Goal: Task Accomplishment & Management: Complete application form

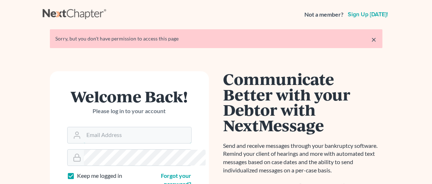
type input "tg@kefalinoslaw.com"
click at [377, 39] on link "×" at bounding box center [374, 39] width 5 height 9
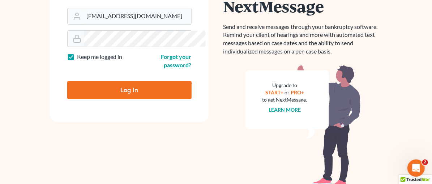
click at [141, 82] on input "Log In" at bounding box center [129, 90] width 124 height 18
type input "Thinking..."
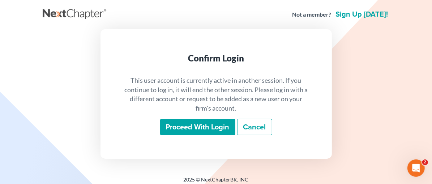
click at [189, 129] on input "Proceed with login" at bounding box center [197, 127] width 75 height 17
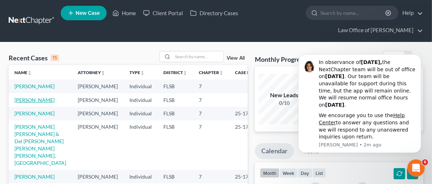
click at [40, 103] on link "[PERSON_NAME]" at bounding box center [34, 100] width 40 height 6
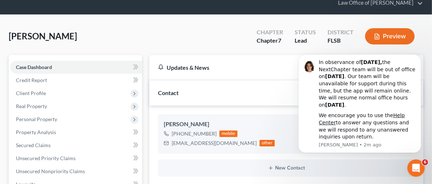
scroll to position [20, 0]
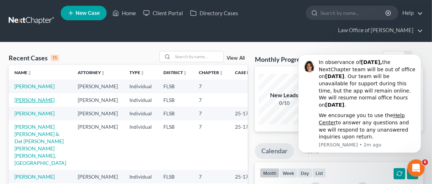
click at [34, 103] on link "[PERSON_NAME]" at bounding box center [34, 100] width 40 height 6
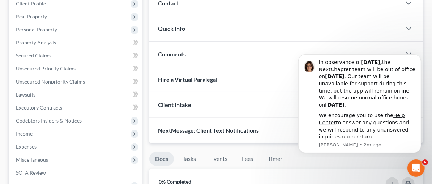
scroll to position [121, 0]
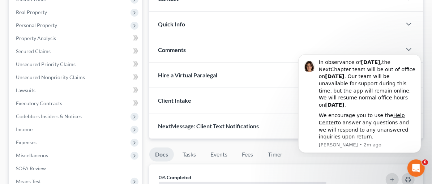
drag, startPoint x: 436, startPoint y: 50, endPoint x: 137, endPoint y: 54, distance: 298.6
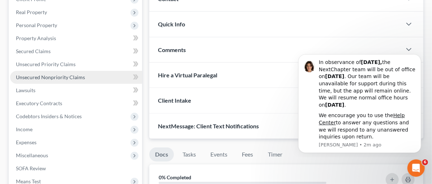
click at [36, 75] on span "Unsecured Nonpriority Claims" at bounding box center [50, 77] width 69 height 6
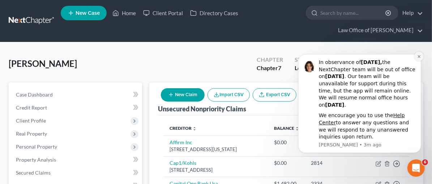
click at [419, 55] on icon "Dismiss notification" at bounding box center [419, 56] width 4 height 4
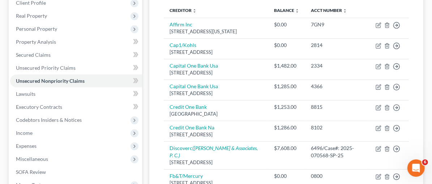
scroll to position [120, 0]
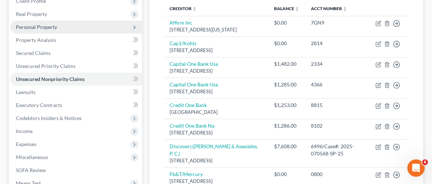
click at [43, 26] on span "Personal Property" at bounding box center [36, 27] width 41 height 6
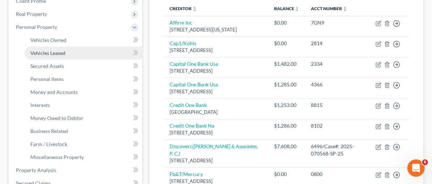
click at [54, 53] on span "Vehicles Leased" at bounding box center [47, 53] width 35 height 6
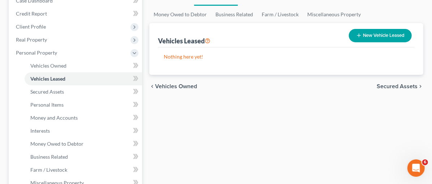
scroll to position [101, 0]
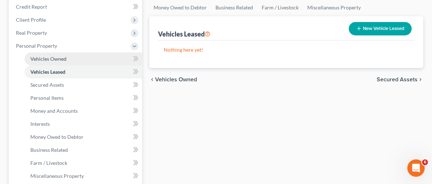
click at [63, 58] on span "Vehicles Owned" at bounding box center [48, 59] width 36 height 6
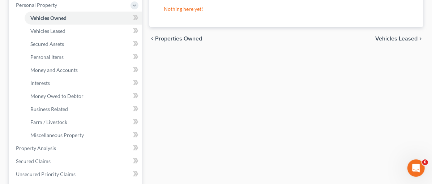
scroll to position [156, 0]
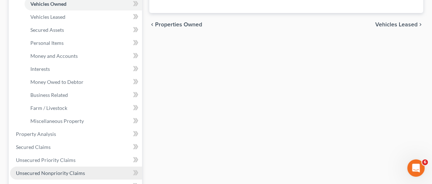
click at [66, 173] on span "Unsecured Nonpriority Claims" at bounding box center [50, 173] width 69 height 6
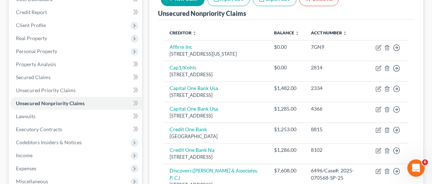
scroll to position [159, 0]
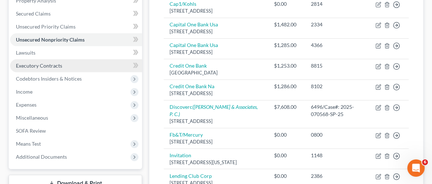
click at [48, 63] on span "Executory Contracts" at bounding box center [39, 66] width 46 height 6
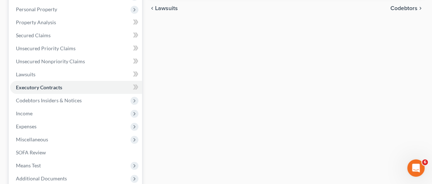
scroll to position [153, 0]
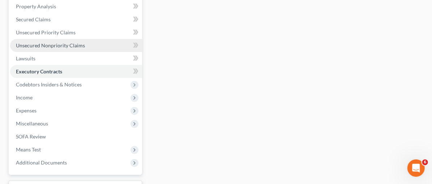
click at [47, 43] on span "Unsecured Nonpriority Claims" at bounding box center [50, 45] width 69 height 6
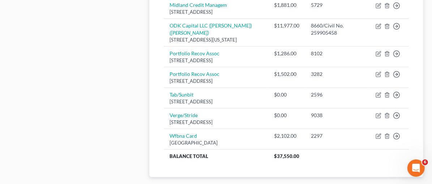
scroll to position [417, 0]
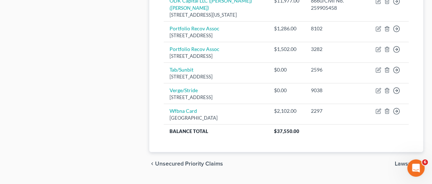
drag, startPoint x: 436, startPoint y: 21, endPoint x: 17, endPoint y: 8, distance: 419.1
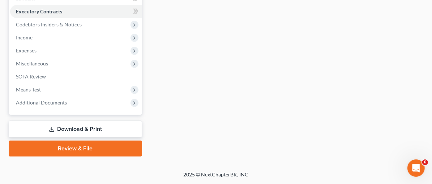
scroll to position [153, 0]
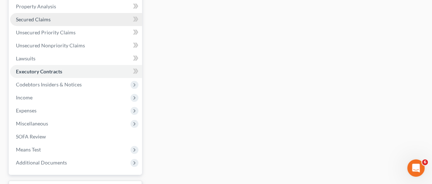
click at [29, 20] on span "Secured Claims" at bounding box center [33, 19] width 35 height 6
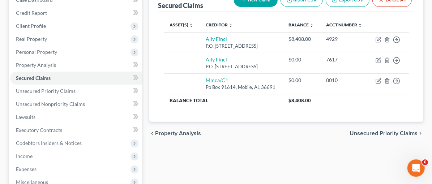
scroll to position [94, 0]
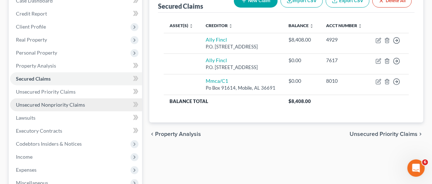
drag, startPoint x: 68, startPoint y: 102, endPoint x: 78, endPoint y: 102, distance: 10.1
click at [68, 102] on span "Unsecured Nonpriority Claims" at bounding box center [50, 105] width 69 height 6
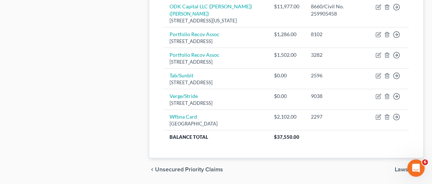
scroll to position [417, 0]
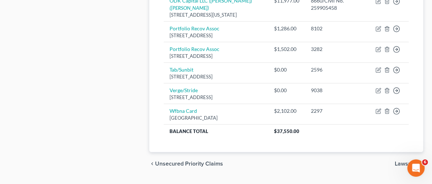
drag, startPoint x: 434, startPoint y: 48, endPoint x: 0, endPoint y: 8, distance: 436.0
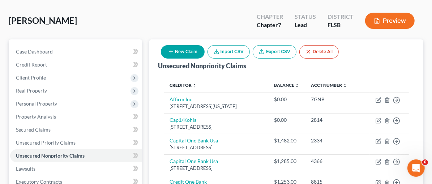
scroll to position [40, 0]
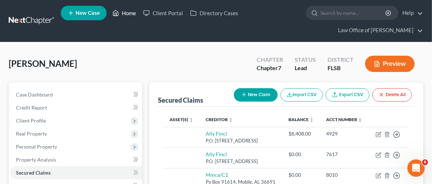
drag, startPoint x: 128, startPoint y: 13, endPoint x: 108, endPoint y: 22, distance: 21.8
click at [127, 13] on link "Home" at bounding box center [124, 13] width 31 height 13
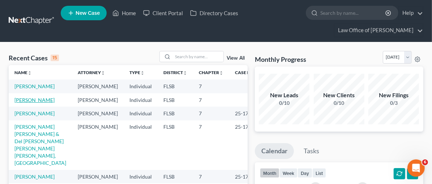
click at [30, 103] on link "[PERSON_NAME]" at bounding box center [34, 100] width 40 height 6
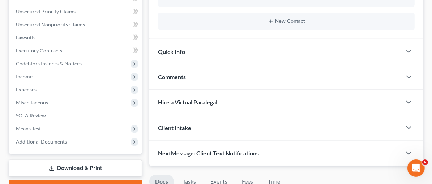
scroll to position [141, 0]
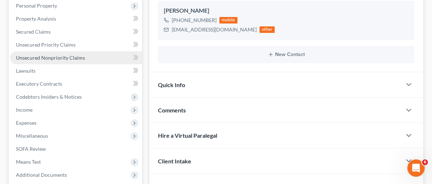
click at [36, 56] on span "Unsecured Nonpriority Claims" at bounding box center [50, 58] width 69 height 6
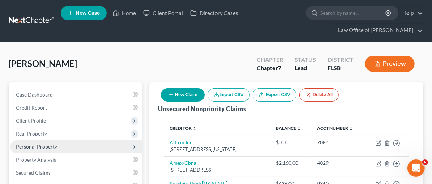
click at [50, 146] on span "Personal Property" at bounding box center [36, 147] width 41 height 6
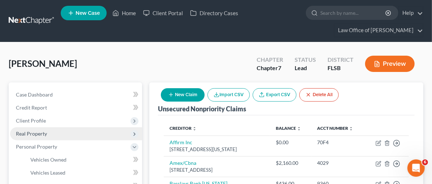
click at [35, 130] on span "Real Property" at bounding box center [31, 133] width 31 height 6
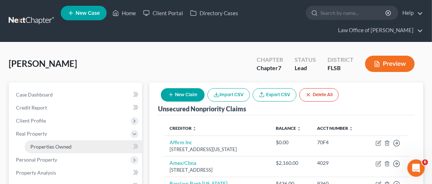
click at [37, 145] on span "Properties Owned" at bounding box center [50, 147] width 41 height 6
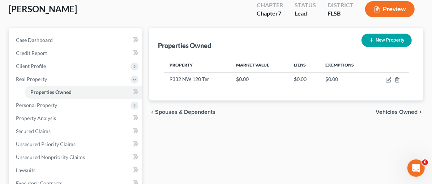
scroll to position [65, 0]
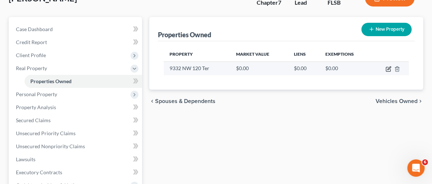
click at [390, 68] on icon "button" at bounding box center [389, 69] width 6 height 6
select select "9"
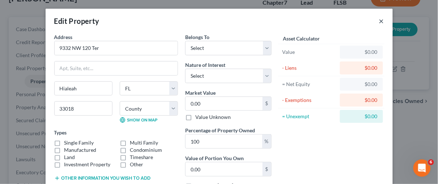
click at [380, 20] on button "×" at bounding box center [381, 21] width 5 height 9
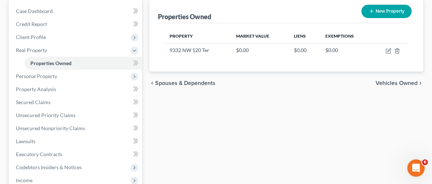
scroll to position [93, 0]
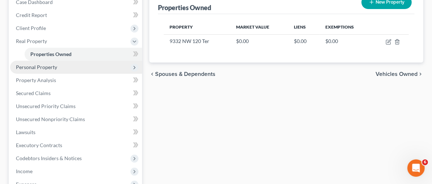
click at [49, 67] on span "Personal Property" at bounding box center [36, 67] width 41 height 6
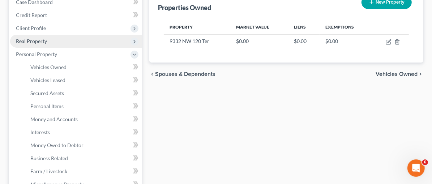
click at [42, 41] on span "Real Property" at bounding box center [31, 41] width 31 height 6
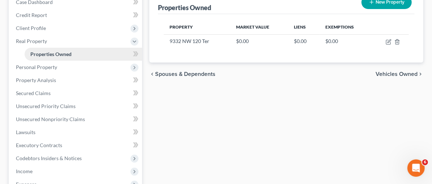
click at [50, 52] on span "Properties Owned" at bounding box center [50, 54] width 41 height 6
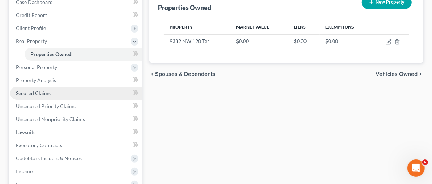
click at [47, 93] on span "Secured Claims" at bounding box center [33, 93] width 35 height 6
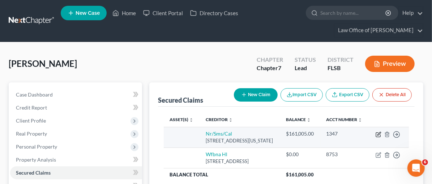
click at [377, 134] on icon "button" at bounding box center [379, 135] width 6 height 6
select select "39"
select select "0"
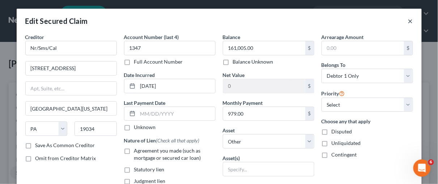
click at [408, 22] on button "×" at bounding box center [410, 21] width 5 height 9
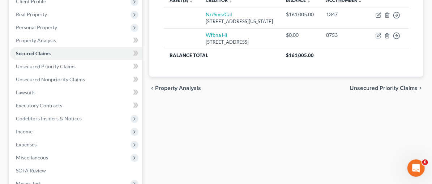
scroll to position [123, 0]
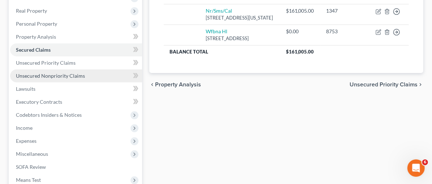
drag, startPoint x: 43, startPoint y: 74, endPoint x: 72, endPoint y: 81, distance: 29.7
click at [43, 73] on span "Unsecured Nonpriority Claims" at bounding box center [50, 76] width 69 height 6
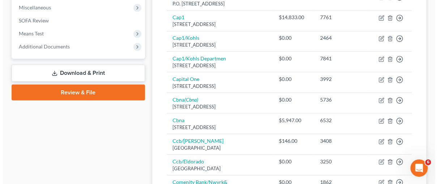
scroll to position [273, 0]
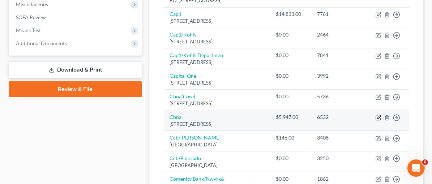
click at [380, 115] on icon "button" at bounding box center [379, 118] width 6 height 6
select select "14"
select select "2"
select select "0"
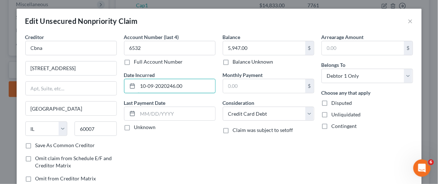
type input "[DATE]"
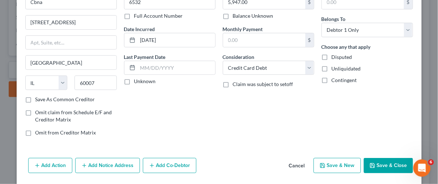
scroll to position [68, 0]
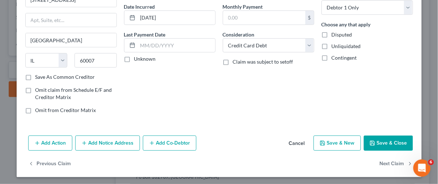
click at [119, 143] on button "Add Notice Address" at bounding box center [107, 143] width 65 height 15
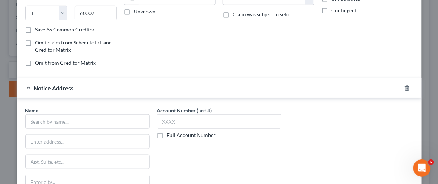
scroll to position [118, 0]
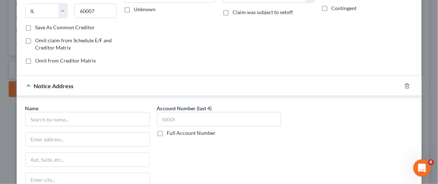
click at [168, 110] on label "Account Number (last 4)" at bounding box center [184, 108] width 55 height 8
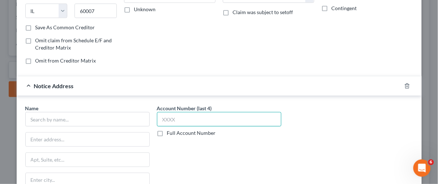
click at [163, 116] on input "text" at bounding box center [219, 119] width 124 height 14
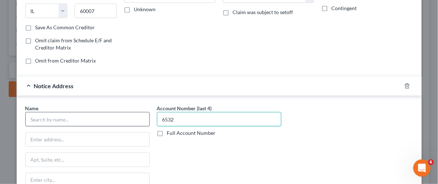
type input "6532"
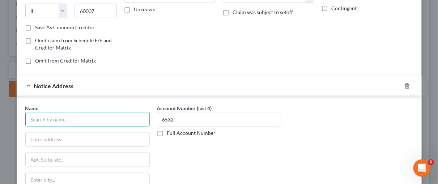
click at [31, 118] on input "text" at bounding box center [87, 119] width 124 height 14
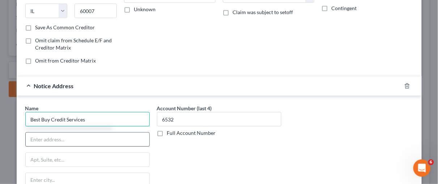
type input "Best Buy Credit Services"
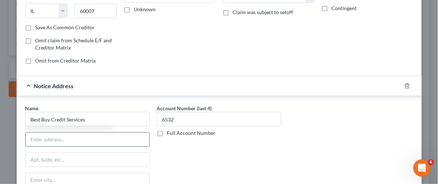
drag, startPoint x: 33, startPoint y: 136, endPoint x: 36, endPoint y: 130, distance: 6.1
click at [33, 136] on input "text" at bounding box center [88, 140] width 124 height 14
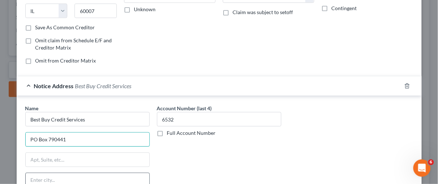
type input "PO Box 790441"
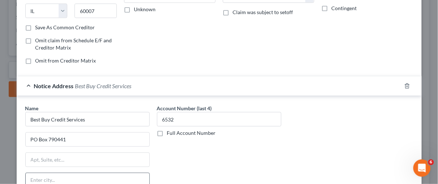
click at [46, 175] on input "text" at bounding box center [88, 180] width 124 height 14
type input "[GEOGRAPHIC_DATA][PERSON_NAME]"
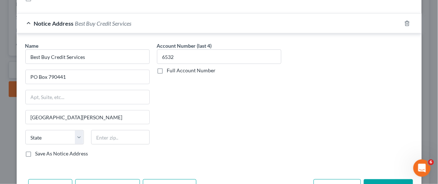
scroll to position [211, 0]
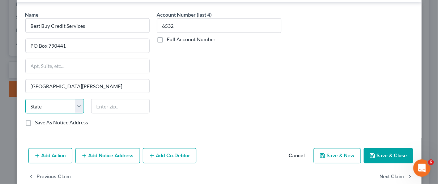
click at [77, 105] on select "State [US_STATE] AK AR AZ CA CO CT DE DC [GEOGRAPHIC_DATA] [GEOGRAPHIC_DATA] GU…" at bounding box center [54, 106] width 59 height 14
select select "26"
click at [25, 99] on select "State [US_STATE] AK AR AZ CA CO CT DE DC [GEOGRAPHIC_DATA] [GEOGRAPHIC_DATA] GU…" at bounding box center [54, 106] width 59 height 14
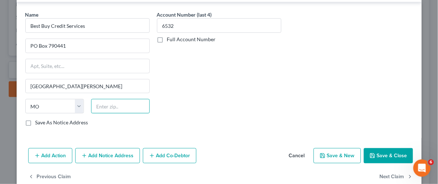
click at [104, 104] on input "text" at bounding box center [120, 106] width 59 height 14
type input "63179"
type input "Saint Louis"
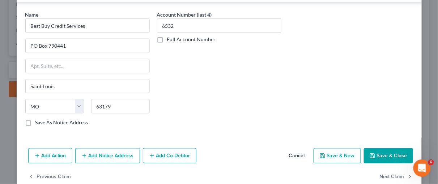
click at [379, 153] on button "Save & Close" at bounding box center [388, 155] width 49 height 15
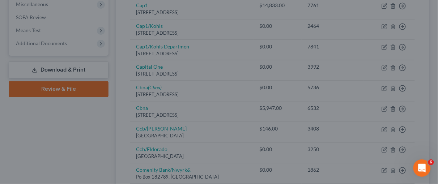
type input "0"
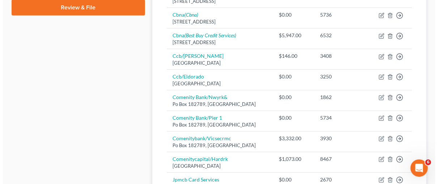
scroll to position [353, 0]
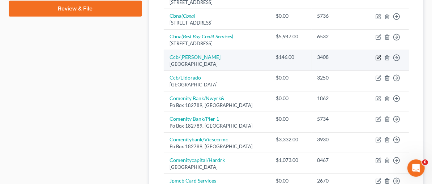
click at [378, 55] on icon "button" at bounding box center [379, 58] width 6 height 6
select select "36"
select select "2"
select select "0"
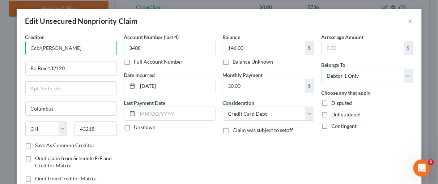
click at [55, 47] on input "Ccb/[PERSON_NAME]" at bounding box center [70, 48] width 91 height 14
type input "Ccb/[GEOGRAPHIC_DATA]"
click at [64, 66] on input "Po Box 182120" at bounding box center [71, 68] width 91 height 14
click at [32, 68] on input "Po Box 182120" at bounding box center [71, 68] width 91 height 14
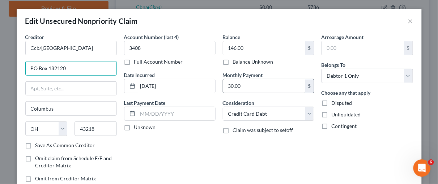
type input "PO Box 182120"
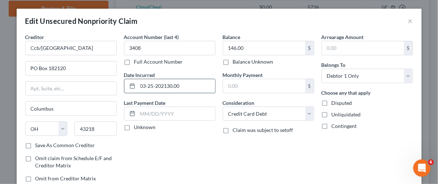
click at [177, 87] on input "03-25-202130.00" at bounding box center [176, 86] width 77 height 14
type input "[DATE]"
click at [236, 85] on input "text" at bounding box center [264, 86] width 82 height 14
click at [260, 161] on div "Balance 146.00 $ Balance Unknown Balance Undetermined 146.00 $ Balance Unknown …" at bounding box center [268, 110] width 99 height 155
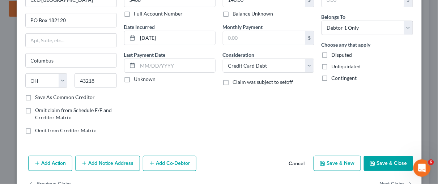
scroll to position [68, 0]
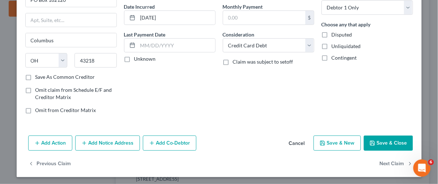
click at [107, 142] on button "Add Notice Address" at bounding box center [107, 143] width 65 height 15
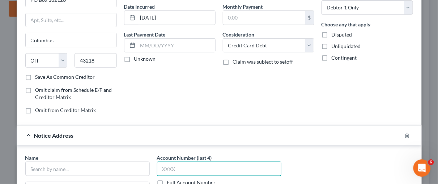
click at [175, 166] on input "text" at bounding box center [219, 169] width 124 height 14
type input "3408"
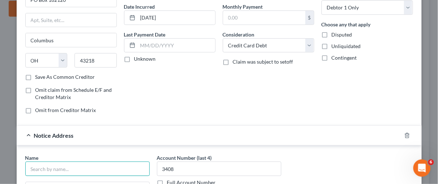
click at [40, 164] on input "text" at bounding box center [87, 169] width 124 height 14
type input "Comenity-[GEOGRAPHIC_DATA]"
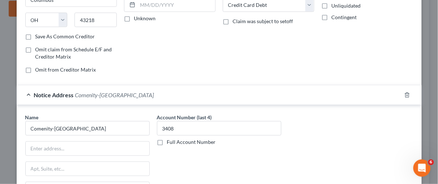
scroll to position [119, 0]
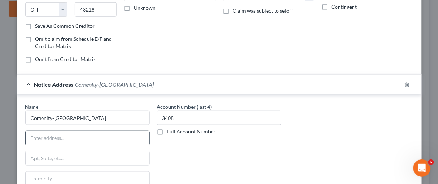
click at [54, 135] on input "text" at bounding box center [88, 138] width 124 height 14
click at [35, 136] on input "text" at bounding box center [88, 138] width 124 height 14
type input "PO Box 650967"
click at [48, 179] on input "text" at bounding box center [88, 179] width 124 height 14
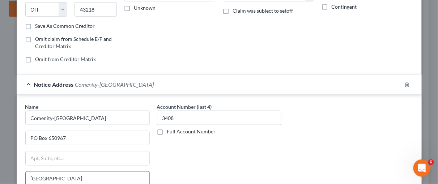
type input "[GEOGRAPHIC_DATA]"
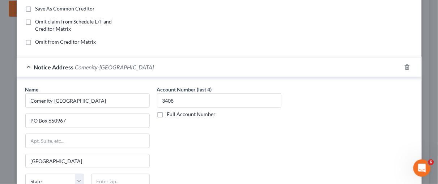
scroll to position [201, 0]
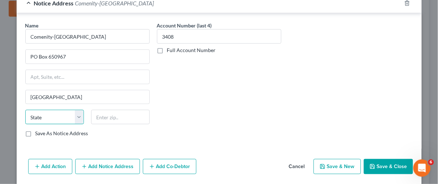
click at [76, 116] on select "State [US_STATE] AK AR AZ CA CO CT DE DC [GEOGRAPHIC_DATA] [GEOGRAPHIC_DATA] GU…" at bounding box center [54, 117] width 59 height 14
select select "45"
click at [25, 110] on select "State [US_STATE] AK AR AZ CA CO CT DE DC [GEOGRAPHIC_DATA] [GEOGRAPHIC_DATA] GU…" at bounding box center [54, 117] width 59 height 14
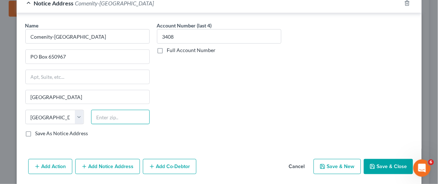
click at [107, 117] on input "text" at bounding box center [120, 117] width 59 height 14
type input "75265"
click at [387, 166] on button "Save & Close" at bounding box center [388, 166] width 49 height 15
type input "0"
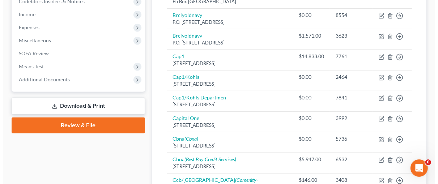
scroll to position [221, 0]
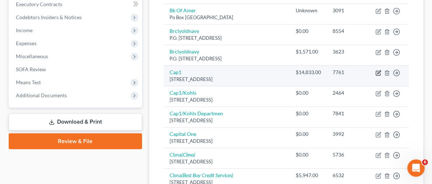
click at [377, 70] on icon "button" at bounding box center [379, 73] width 6 height 6
select select "46"
select select "2"
select select "0"
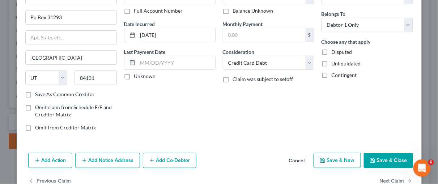
scroll to position [68, 0]
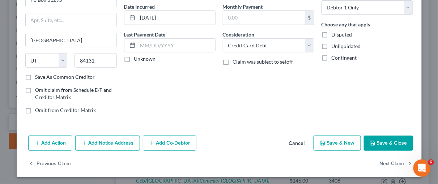
click at [120, 138] on button "Add Notice Address" at bounding box center [107, 143] width 65 height 15
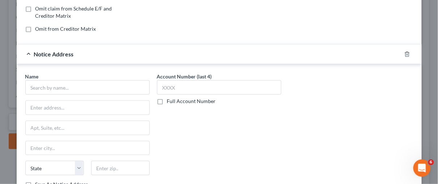
scroll to position [155, 0]
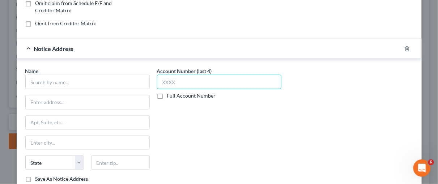
click at [172, 82] on input "text" at bounding box center [219, 82] width 124 height 14
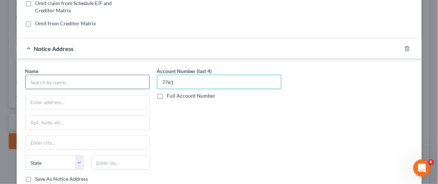
type input "7761"
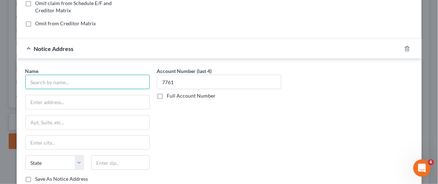
click at [39, 78] on input "text" at bounding box center [87, 82] width 124 height 14
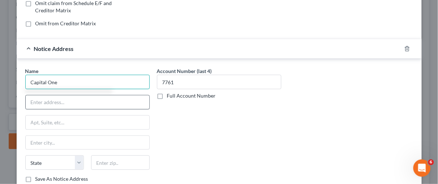
type input "Capital One"
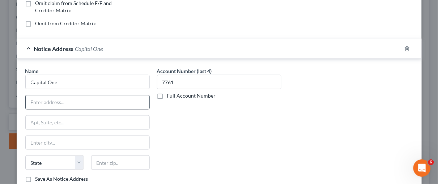
click at [26, 102] on input "text" at bounding box center [88, 102] width 124 height 14
click at [35, 100] on input "[DOMAIN_NAME] 30285" at bounding box center [88, 102] width 124 height 14
type input "P.O. Box 30285"
click at [34, 121] on input "text" at bounding box center [88, 123] width 124 height 14
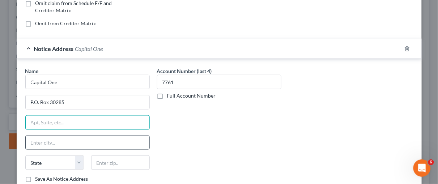
click at [35, 142] on input "text" at bounding box center [88, 143] width 124 height 14
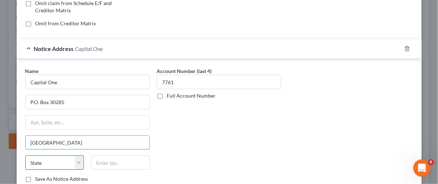
type input "[GEOGRAPHIC_DATA]"
click at [76, 159] on select "State [US_STATE] AK AR AZ CA CO CT DE DC [GEOGRAPHIC_DATA] [GEOGRAPHIC_DATA] GU…" at bounding box center [54, 162] width 59 height 14
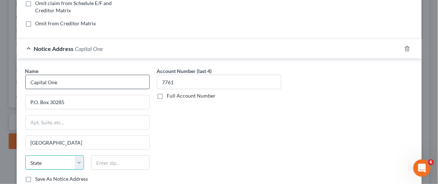
select select "46"
click at [25, 155] on select "State [US_STATE] AK AR AZ CA CO CT DE DC [GEOGRAPHIC_DATA] [GEOGRAPHIC_DATA] GU…" at bounding box center [54, 162] width 59 height 14
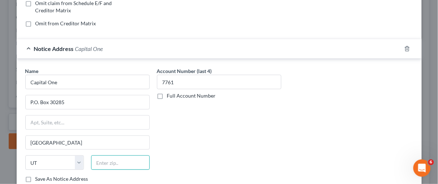
click at [110, 163] on input "text" at bounding box center [120, 162] width 59 height 14
type input "84130"
click at [181, 140] on div "Account Number (last 4) 7761 Full Account Number" at bounding box center [219, 127] width 132 height 121
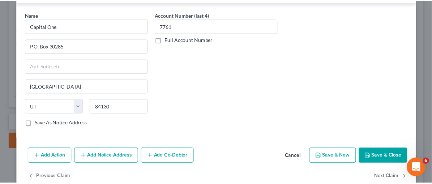
scroll to position [217, 0]
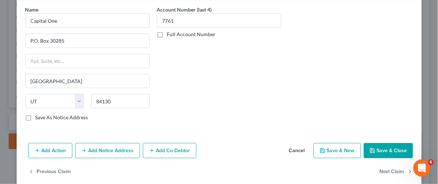
click at [393, 150] on button "Save & Close" at bounding box center [388, 150] width 49 height 15
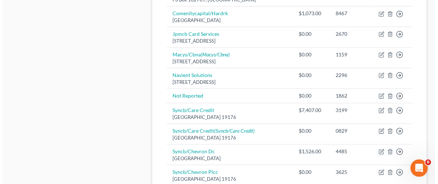
scroll to position [503, 0]
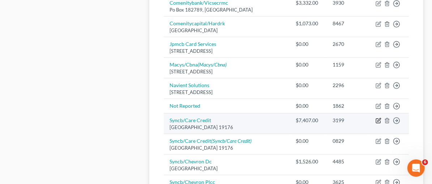
click at [380, 118] on icon "button" at bounding box center [379, 121] width 6 height 6
select select "39"
select select "2"
select select "0"
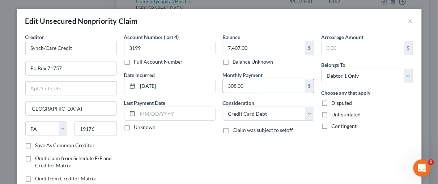
click at [245, 84] on input "308.00" at bounding box center [264, 86] width 82 height 14
click at [422, 139] on div "Edit Unsecured Nonpriority Claim × Creditor * Syncb/Care Credit Po Box 71757 [G…" at bounding box center [219, 92] width 438 height 184
click at [60, 68] on input "Po Box 71757" at bounding box center [71, 68] width 91 height 14
type input "Po Box 71783"
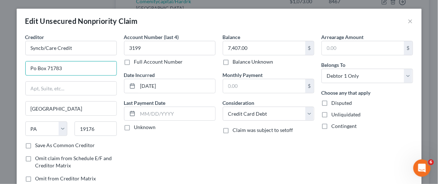
drag, startPoint x: 61, startPoint y: 68, endPoint x: 21, endPoint y: 63, distance: 40.4
click at [22, 63] on div "Creditor * Syncb/Care Credit Po Box 71783 [GEOGRAPHIC_DATA] [US_STATE][GEOGRAPH…" at bounding box center [71, 110] width 99 height 155
click at [42, 86] on input "text" at bounding box center [71, 89] width 91 height 14
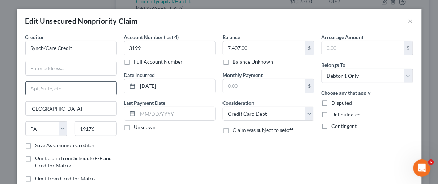
paste input "Po Box 71783"
type input "Po Box 71783"
click at [30, 67] on input "text" at bounding box center [71, 68] width 91 height 14
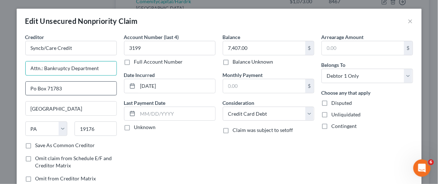
type input "Attn.: Bankruptcy Department"
click at [34, 87] on input "Po Box 71783" at bounding box center [71, 89] width 91 height 14
type input "PO Box 71783"
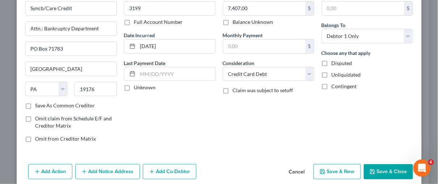
scroll to position [68, 0]
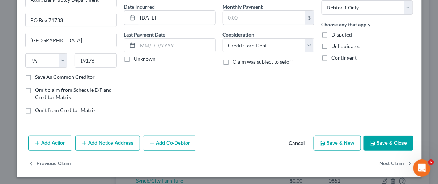
click at [114, 140] on button "Add Notice Address" at bounding box center [107, 143] width 65 height 15
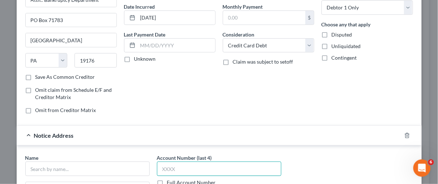
click at [178, 167] on input "text" at bounding box center [219, 169] width 124 height 14
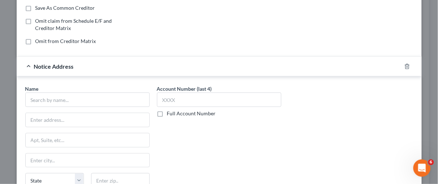
scroll to position [169, 0]
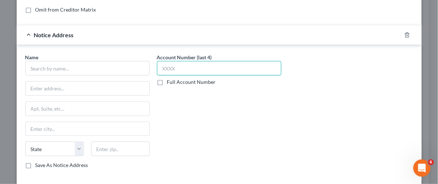
click at [166, 65] on input "text" at bounding box center [219, 68] width 124 height 14
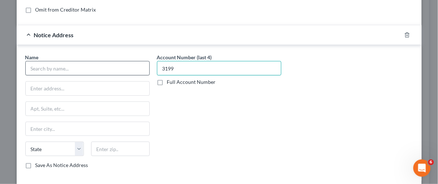
type input "3199"
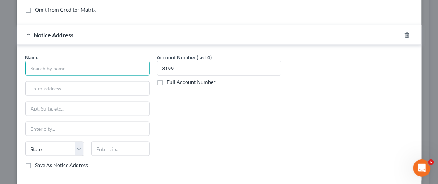
click at [51, 69] on input "text" at bounding box center [87, 68] width 124 height 14
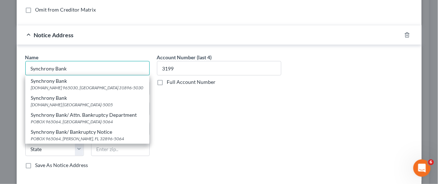
type input "Synchrony Bank"
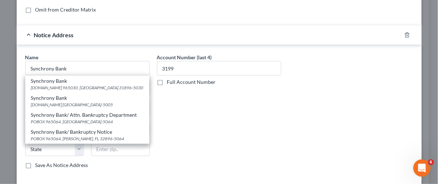
drag, startPoint x: 196, startPoint y: 110, endPoint x: 138, endPoint y: 97, distance: 59.1
click at [196, 110] on div "Account Number (last 4) 3199 Full Account Number" at bounding box center [219, 113] width 132 height 121
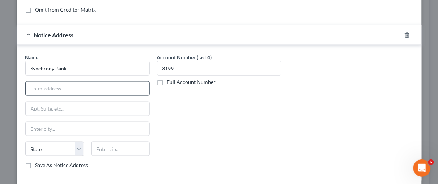
click at [42, 89] on input "text" at bounding box center [88, 89] width 124 height 14
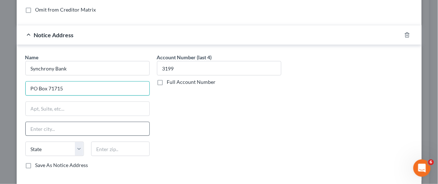
type input "PO Box 71715"
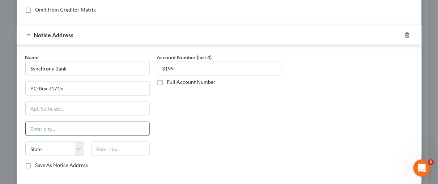
click at [40, 123] on input "text" at bounding box center [88, 129] width 124 height 14
type input "[GEOGRAPHIC_DATA]"
click at [77, 146] on select "State [US_STATE] AK AR AZ CA CO CT DE DC [GEOGRAPHIC_DATA] [GEOGRAPHIC_DATA] GU…" at bounding box center [54, 149] width 59 height 14
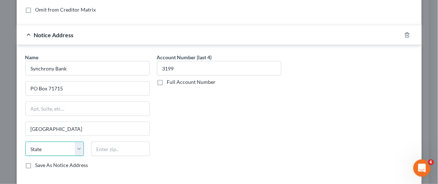
select select "39"
click at [25, 142] on select "State [US_STATE] AK AR AZ CA CO CT DE DC [GEOGRAPHIC_DATA] [GEOGRAPHIC_DATA] GU…" at bounding box center [54, 149] width 59 height 14
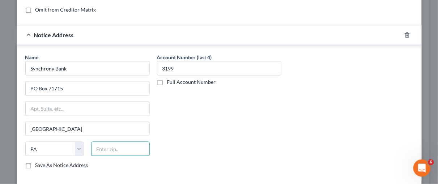
click at [111, 146] on input "text" at bounding box center [120, 149] width 59 height 14
type input "19176"
click at [218, 117] on div "Account Number (last 4) 3199 Full Account Number" at bounding box center [219, 113] width 132 height 121
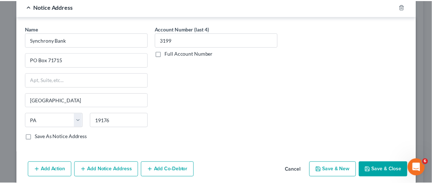
scroll to position [223, 0]
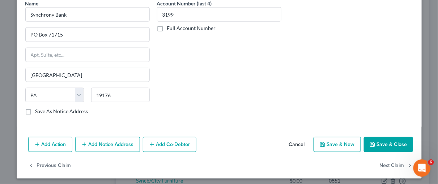
click at [393, 140] on button "Save & Close" at bounding box center [388, 144] width 49 height 15
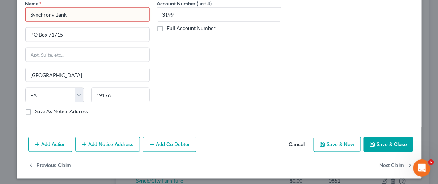
drag, startPoint x: 72, startPoint y: 9, endPoint x: 68, endPoint y: 11, distance: 4.7
click at [70, 10] on input "Synchrony Bank" at bounding box center [87, 14] width 124 height 14
click at [65, 11] on input "Synchrony Bank" at bounding box center [87, 14] width 124 height 14
drag, startPoint x: 65, startPoint y: 11, endPoint x: 23, endPoint y: 12, distance: 41.9
click at [25, 12] on input "Synchrony Bank" at bounding box center [87, 14] width 124 height 14
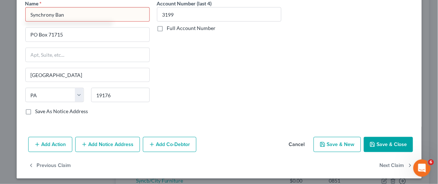
type input "Synchrony Bank"
click at [64, 34] on input "PO Box 71715" at bounding box center [88, 35] width 124 height 14
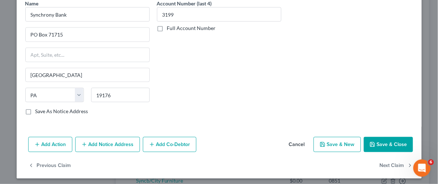
click at [150, 44] on div "Name * Synchrony Bank PO Box 71715 [GEOGRAPHIC_DATA] [US_STATE] AK AR AZ CA CO …" at bounding box center [88, 60] width 132 height 121
click at [390, 138] on button "Save & Close" at bounding box center [388, 144] width 49 height 15
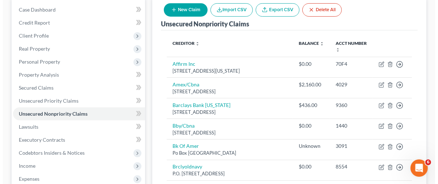
scroll to position [74, 0]
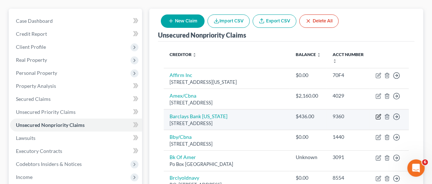
click at [377, 114] on icon "button" at bounding box center [379, 117] width 6 height 6
select select "7"
select select "0"
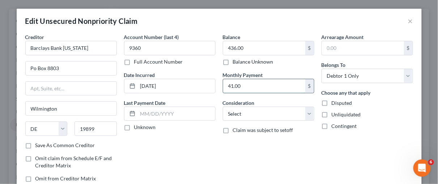
click at [249, 85] on input "41.00" at bounding box center [264, 86] width 82 height 14
drag, startPoint x: 239, startPoint y: 85, endPoint x: 225, endPoint y: 86, distance: 13.8
click at [225, 86] on input "41.00" at bounding box center [264, 86] width 82 height 14
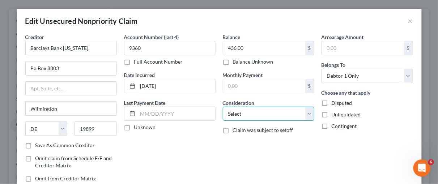
click at [307, 112] on select "Select Cable / Satellite Services Collection Agency Credit Card Debt Debt Couns…" at bounding box center [268, 114] width 91 height 14
select select "2"
click at [223, 107] on select "Select Cable / Satellite Services Collection Agency Credit Card Debt Debt Couns…" at bounding box center [268, 114] width 91 height 14
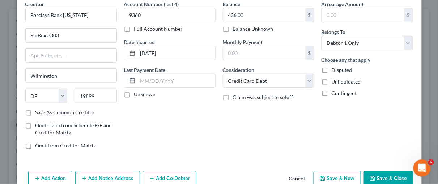
scroll to position [41, 0]
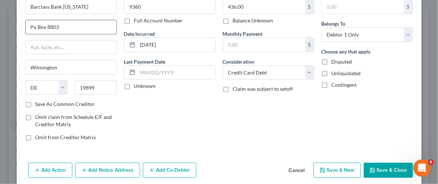
click at [33, 28] on input "Po Box 8803" at bounding box center [71, 27] width 91 height 14
type input "PO Box 8803"
click at [112, 166] on button "Add Notice Address" at bounding box center [107, 170] width 65 height 15
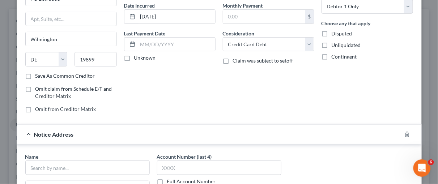
scroll to position [81, 0]
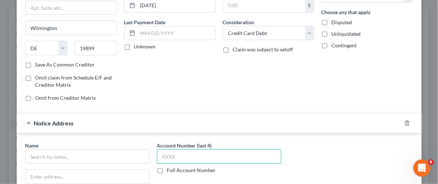
click at [159, 154] on input "text" at bounding box center [219, 156] width 124 height 14
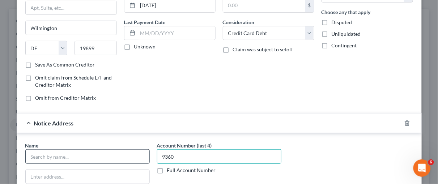
type input "9360"
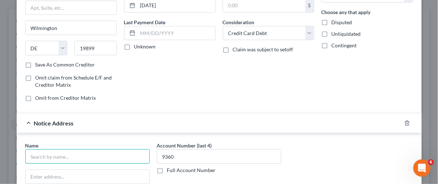
click at [38, 155] on input "text" at bounding box center [87, 156] width 124 height 14
type input "Barclays"
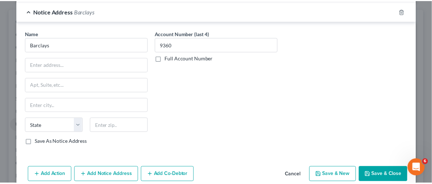
scroll to position [223, 0]
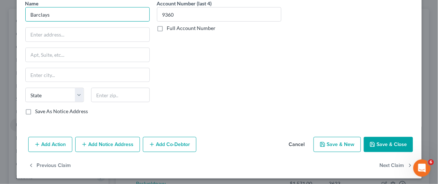
click at [59, 16] on input "Barclays" at bounding box center [87, 14] width 124 height 14
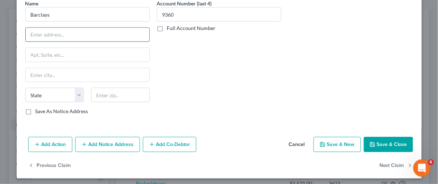
click at [35, 37] on input "text" at bounding box center [88, 35] width 124 height 14
type input "PO Box 13337"
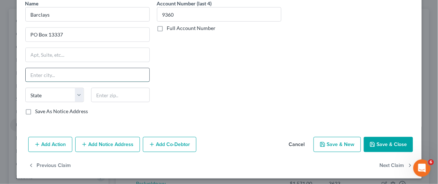
click at [38, 69] on input "text" at bounding box center [88, 75] width 124 height 14
type input "[GEOGRAPHIC_DATA]"
click at [77, 91] on select "State [US_STATE] AK AR AZ CA CO CT DE DC [GEOGRAPHIC_DATA] [GEOGRAPHIC_DATA] GU…" at bounding box center [54, 95] width 59 height 14
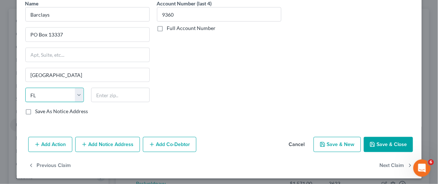
click at [25, 88] on select "State [US_STATE] AK AR AZ CA CO CT DE DC [GEOGRAPHIC_DATA] [GEOGRAPHIC_DATA] GU…" at bounding box center [54, 95] width 59 height 14
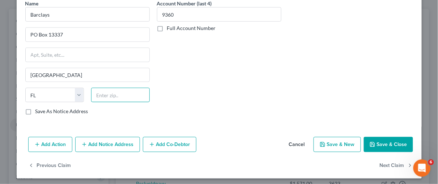
click at [107, 91] on input "text" at bounding box center [120, 95] width 59 height 14
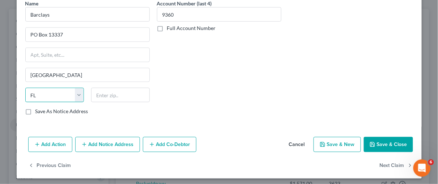
click at [74, 90] on select "State [US_STATE] AK AR AZ CA CO CT DE DC [GEOGRAPHIC_DATA] [GEOGRAPHIC_DATA] GU…" at bounding box center [54, 95] width 59 height 14
select select "39"
click at [25, 88] on select "State [US_STATE] AK AR AZ CA CO CT DE DC [GEOGRAPHIC_DATA] [GEOGRAPHIC_DATA] GU…" at bounding box center [54, 95] width 59 height 14
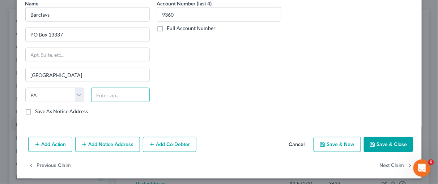
click at [128, 92] on input "text" at bounding box center [120, 95] width 59 height 14
type input "19101"
click at [387, 141] on button "Save & Close" at bounding box center [388, 144] width 49 height 15
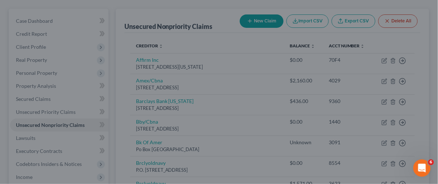
type input "0"
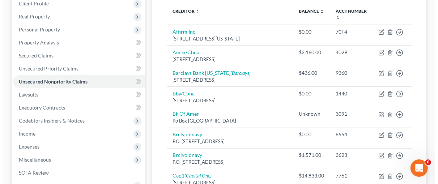
scroll to position [88, 0]
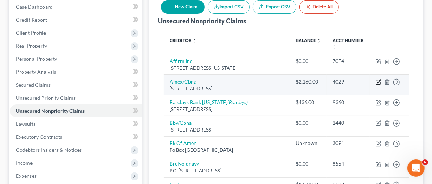
click at [380, 79] on icon "button" at bounding box center [379, 82] width 6 height 6
select select "36"
select select "2"
select select "0"
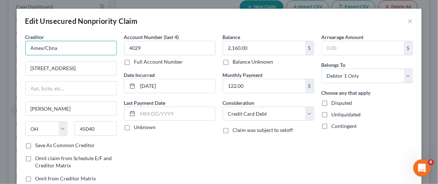
click at [57, 50] on input "Amex/Cbna" at bounding box center [70, 48] width 91 height 14
click at [55, 47] on input "Amex/Cbna" at bounding box center [70, 48] width 91 height 14
type input "Amex/[PERSON_NAME]"
click at [240, 85] on input "122.00" at bounding box center [264, 86] width 82 height 14
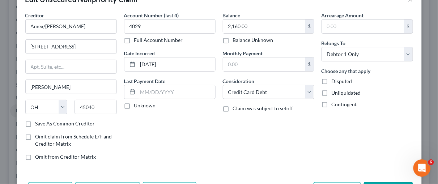
scroll to position [68, 0]
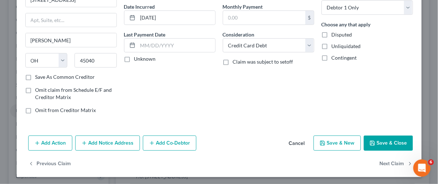
click at [101, 142] on button "Add Notice Address" at bounding box center [107, 143] width 65 height 15
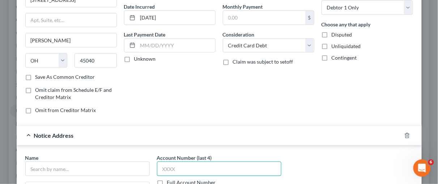
click at [163, 165] on input "text" at bounding box center [219, 169] width 124 height 14
type input "4029"
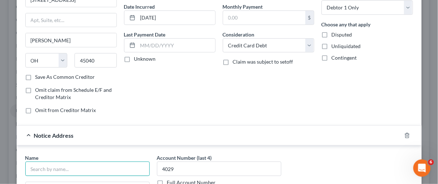
click at [36, 164] on input "text" at bounding box center [87, 169] width 124 height 14
type input "[PERSON_NAME] AMEX Account"
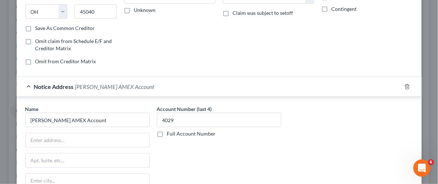
scroll to position [134, 0]
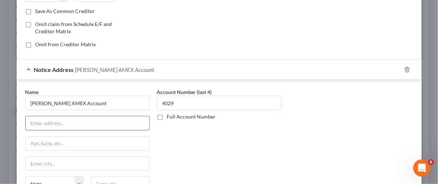
click at [38, 121] on input "text" at bounding box center [88, 123] width 124 height 14
type input "PO Box 658205"
drag, startPoint x: 48, startPoint y: 160, endPoint x: 52, endPoint y: 159, distance: 3.8
click at [48, 160] on input "text" at bounding box center [88, 164] width 124 height 14
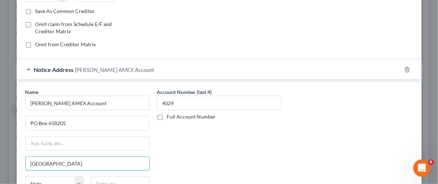
type input "[GEOGRAPHIC_DATA]"
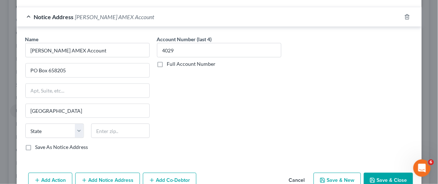
scroll to position [188, 0]
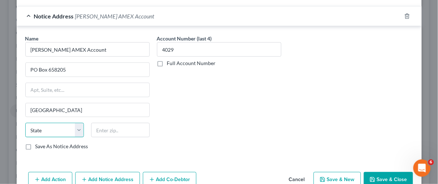
click at [77, 127] on select "State [US_STATE] AK AR AZ CA CO CT DE DC [GEOGRAPHIC_DATA] [GEOGRAPHIC_DATA] GU…" at bounding box center [54, 130] width 59 height 14
select select "45"
click at [25, 123] on select "State [US_STATE] AK AR AZ CA CO CT DE DC [GEOGRAPHIC_DATA] [GEOGRAPHIC_DATA] GU…" at bounding box center [54, 130] width 59 height 14
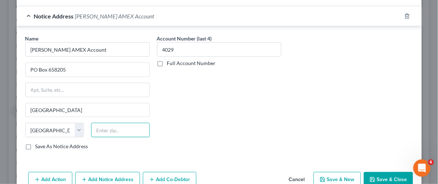
click at [107, 124] on input "text" at bounding box center [120, 130] width 59 height 14
type input "75265"
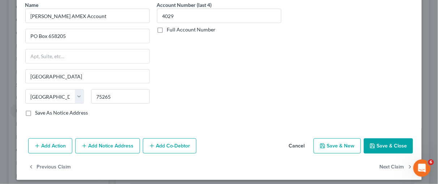
scroll to position [223, 0]
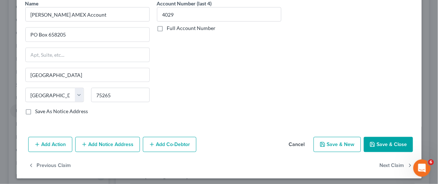
click at [394, 138] on button "Save & Close" at bounding box center [388, 144] width 49 height 15
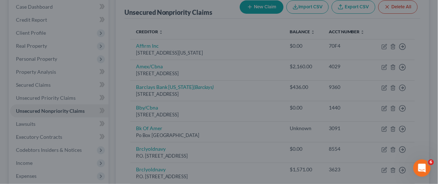
type input "0"
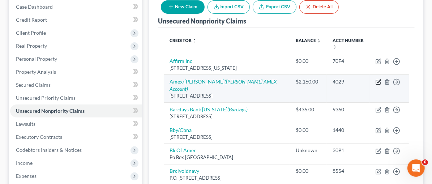
click at [380, 80] on icon "button" at bounding box center [378, 81] width 3 height 3
select select "36"
select select "2"
select select "0"
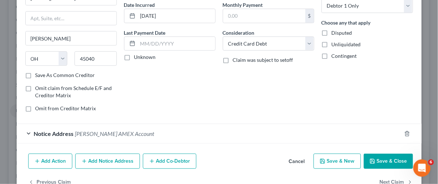
scroll to position [88, 0]
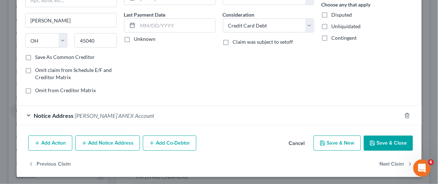
click at [108, 144] on button "Add Notice Address" at bounding box center [107, 143] width 65 height 15
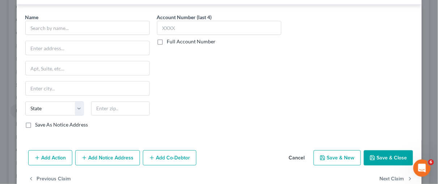
scroll to position [229, 0]
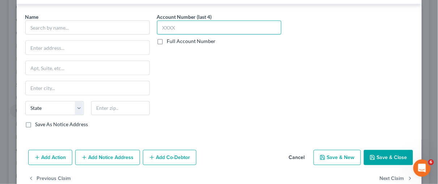
click at [165, 24] on input "text" at bounding box center [219, 28] width 124 height 14
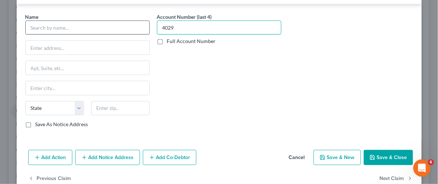
type input "4029"
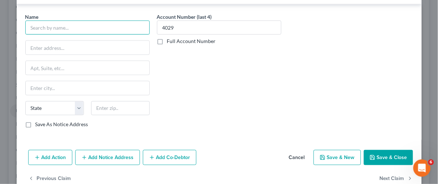
click at [76, 25] on input "text" at bounding box center [87, 28] width 124 height 14
type input "Macys Amex"
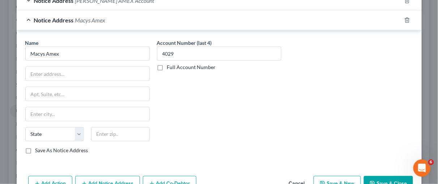
scroll to position [242, 0]
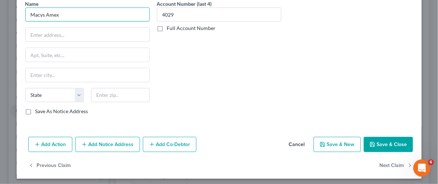
drag, startPoint x: 59, startPoint y: 10, endPoint x: 22, endPoint y: 9, distance: 36.9
click at [22, 9] on div "Name * Macys Amex State [US_STATE] AK AR AZ CA CO CT DE DC [GEOGRAPHIC_DATA] [G…" at bounding box center [88, 60] width 132 height 121
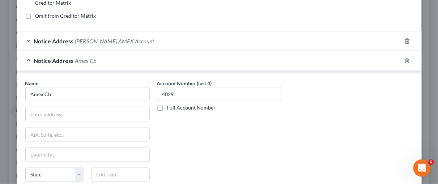
scroll to position [195, 0]
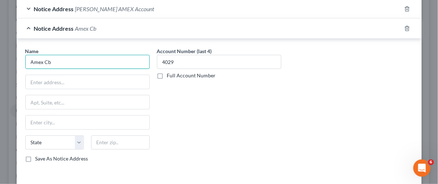
click at [42, 60] on input "Amex Cb" at bounding box center [87, 62] width 124 height 14
click at [52, 58] on input "Amex/Cb" at bounding box center [87, 62] width 124 height 14
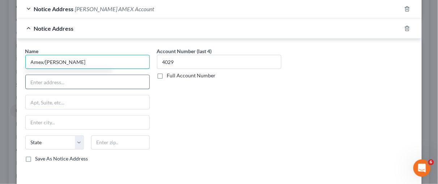
type input "Amex/[PERSON_NAME]"
drag, startPoint x: 40, startPoint y: 81, endPoint x: 43, endPoint y: 84, distance: 4.4
click at [40, 81] on input "text" at bounding box center [88, 82] width 124 height 14
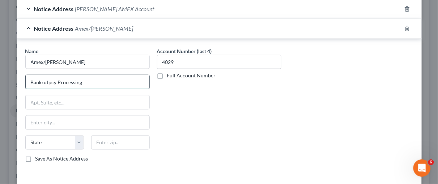
click at [52, 80] on input "Bankrutpcy Processing" at bounding box center [88, 82] width 124 height 14
type input "Bankruptcy Processing"
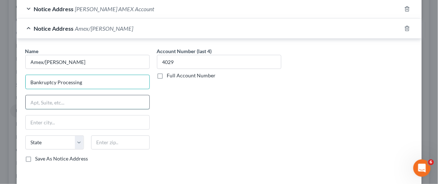
click at [35, 100] on input "text" at bounding box center [88, 102] width 124 height 14
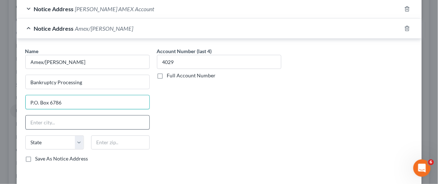
type input "P.O. Box 6786"
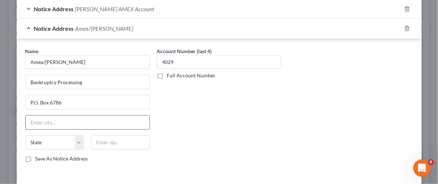
click at [46, 120] on input "text" at bounding box center [88, 123] width 124 height 14
type input "[GEOGRAPHIC_DATA]"
click at [75, 139] on select "State [US_STATE] AK AR AZ CA CO CT DE DC [GEOGRAPHIC_DATA] [GEOGRAPHIC_DATA] GU…" at bounding box center [54, 143] width 59 height 14
select select "43"
click at [25, 136] on select "State [US_STATE] AK AR AZ CA CO CT DE DC [GEOGRAPHIC_DATA] [GEOGRAPHIC_DATA] GU…" at bounding box center [54, 143] width 59 height 14
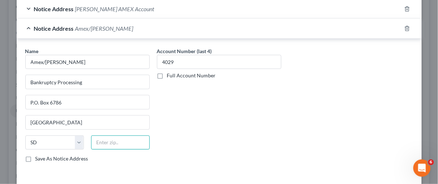
click at [105, 140] on input "text" at bounding box center [120, 143] width 59 height 14
type input "57117"
drag, startPoint x: 231, startPoint y: 98, endPoint x: 228, endPoint y: 101, distance: 3.8
click at [231, 98] on div "Account Number (last 4) 4029 Full Account Number" at bounding box center [219, 107] width 132 height 121
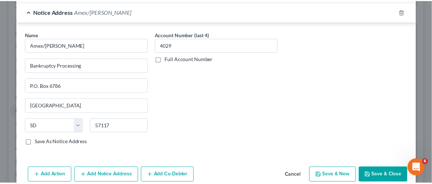
scroll to position [242, 0]
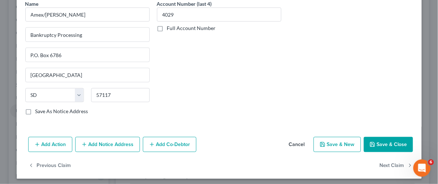
click at [396, 142] on button "Save & Close" at bounding box center [388, 144] width 49 height 15
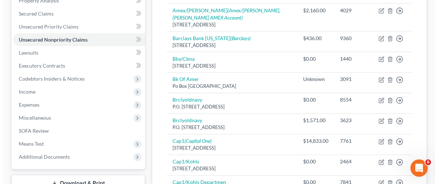
scroll to position [153, 0]
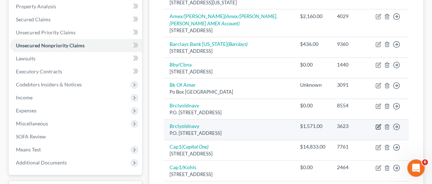
click at [378, 124] on icon "button" at bounding box center [378, 125] width 3 height 3
select select "7"
select select "2"
select select "0"
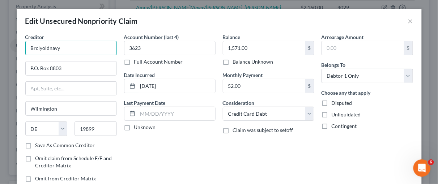
click at [39, 47] on input "Brclyoldnavy" at bounding box center [70, 48] width 91 height 14
click at [51, 48] on input "Barclays/oldnavy" at bounding box center [70, 48] width 91 height 14
type input "Barclays/Oldnavy"
click at [241, 85] on input "52.00" at bounding box center [264, 86] width 82 height 14
type input "5"
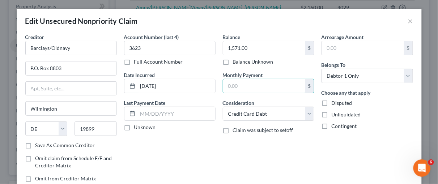
click at [295, 158] on div "Balance 1,571.00 $ Balance Unknown Balance Undetermined 1,571.00 $ Balance Unkn…" at bounding box center [268, 110] width 99 height 155
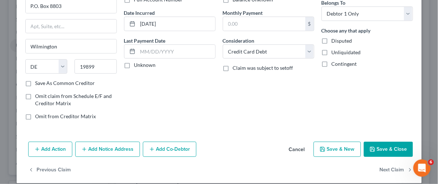
scroll to position [68, 0]
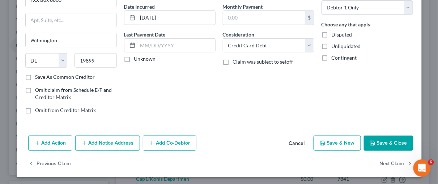
click at [123, 140] on button "Add Notice Address" at bounding box center [107, 143] width 65 height 15
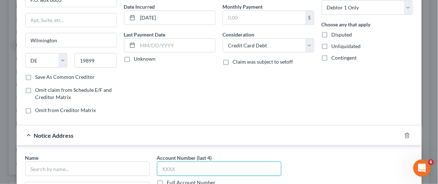
drag, startPoint x: 175, startPoint y: 169, endPoint x: 180, endPoint y: 151, distance: 18.0
click at [176, 167] on input "text" at bounding box center [219, 169] width 124 height 14
type input "3623"
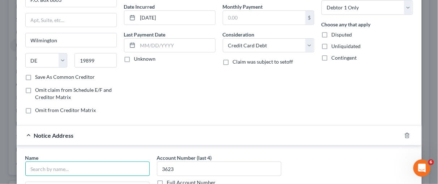
drag, startPoint x: 55, startPoint y: 171, endPoint x: 64, endPoint y: 160, distance: 14.6
click at [55, 171] on input "text" at bounding box center [87, 169] width 124 height 14
type input "Barclays"
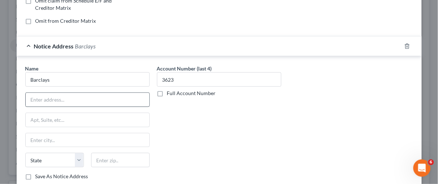
scroll to position [162, 0]
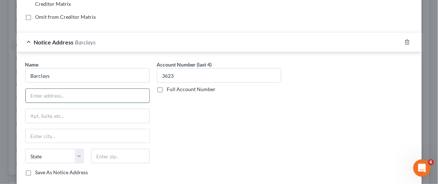
click at [44, 93] on input "text" at bounding box center [88, 96] width 124 height 14
type input "PO box 13337"
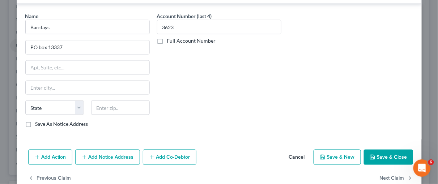
scroll to position [223, 0]
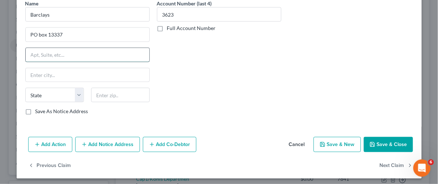
click at [35, 53] on input "text" at bounding box center [88, 55] width 124 height 14
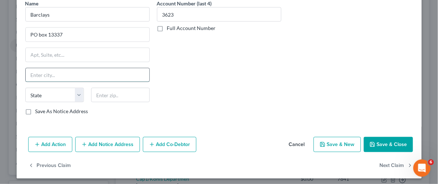
click at [36, 70] on input "text" at bounding box center [88, 75] width 124 height 14
type input "[GEOGRAPHIC_DATA]"
click at [78, 90] on select "State [US_STATE] AK AR AZ CA CO CT DE DC [GEOGRAPHIC_DATA] [GEOGRAPHIC_DATA] GU…" at bounding box center [54, 95] width 59 height 14
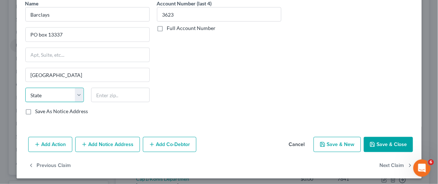
select select "39"
click at [25, 88] on select "State [US_STATE] AK AR AZ CA CO CT DE DC [GEOGRAPHIC_DATA] [GEOGRAPHIC_DATA] GU…" at bounding box center [54, 95] width 59 height 14
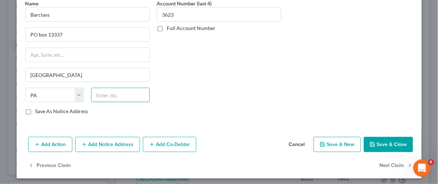
drag, startPoint x: 111, startPoint y: 91, endPoint x: 108, endPoint y: 85, distance: 6.8
click at [111, 91] on input "text" at bounding box center [120, 95] width 59 height 14
type input "19101"
click at [391, 143] on button "Save & Close" at bounding box center [388, 144] width 49 height 15
type input "0"
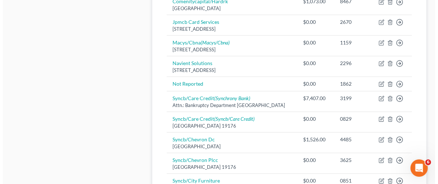
scroll to position [537, 0]
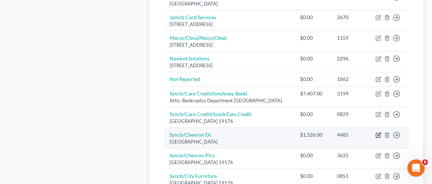
click at [377, 133] on icon "button" at bounding box center [378, 134] width 3 height 3
select select "39"
select select "2"
select select "0"
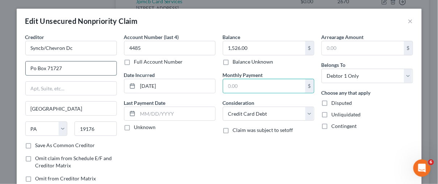
click at [33, 68] on input "Po Box 71727" at bounding box center [71, 68] width 91 height 14
type input "PO Box 71727"
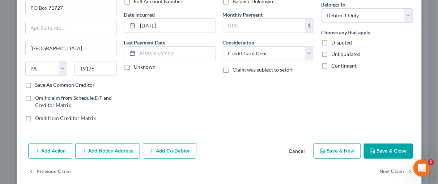
scroll to position [63, 0]
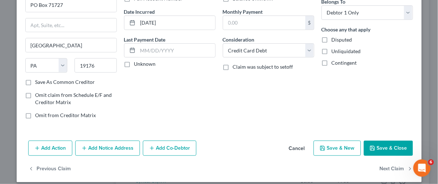
click at [111, 144] on button "Add Notice Address" at bounding box center [107, 148] width 65 height 15
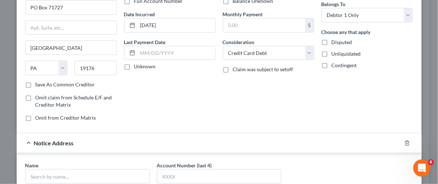
scroll to position [76, 0]
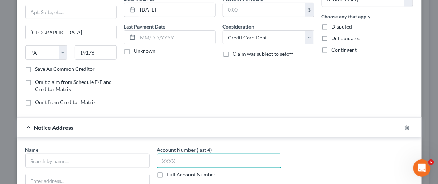
click at [158, 157] on input "text" at bounding box center [219, 161] width 124 height 14
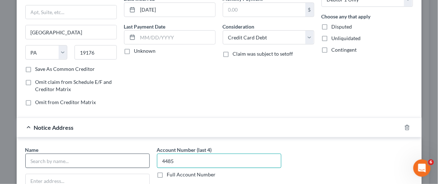
type input "4485"
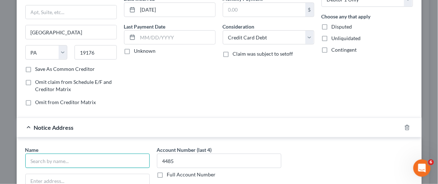
click at [39, 159] on input "text" at bounding box center [87, 161] width 124 height 14
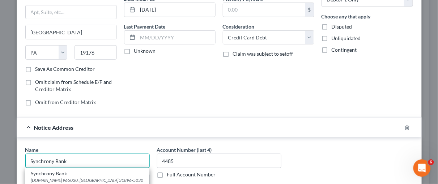
type input "Synchrony Bank"
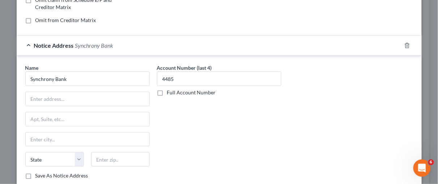
scroll to position [162, 0]
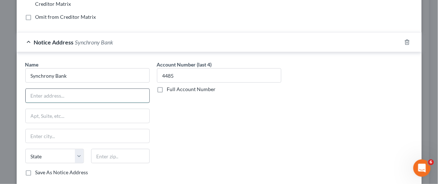
drag, startPoint x: 40, startPoint y: 93, endPoint x: 46, endPoint y: 90, distance: 6.2
click at [40, 93] on input "text" at bounding box center [88, 96] width 124 height 14
type input "PO Box 71735"
click at [39, 136] on input "text" at bounding box center [88, 136] width 124 height 14
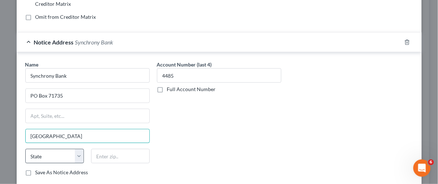
type input "[GEOGRAPHIC_DATA]"
click at [77, 153] on select "State [US_STATE] AK AR AZ CA CO CT DE DC [GEOGRAPHIC_DATA] [GEOGRAPHIC_DATA] GU…" at bounding box center [54, 156] width 59 height 14
select select "39"
click at [25, 149] on select "State [US_STATE] AK AR AZ CA CO CT DE DC [GEOGRAPHIC_DATA] [GEOGRAPHIC_DATA] GU…" at bounding box center [54, 156] width 59 height 14
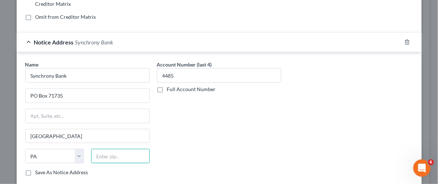
click at [105, 152] on input "text" at bounding box center [120, 156] width 59 height 14
type input "19176"
click at [232, 138] on div "Account Number (last 4) 4485 Full Account Number" at bounding box center [219, 121] width 132 height 121
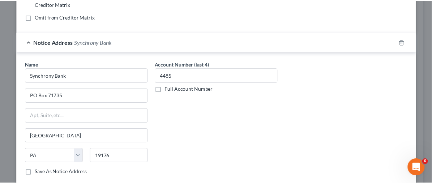
scroll to position [223, 0]
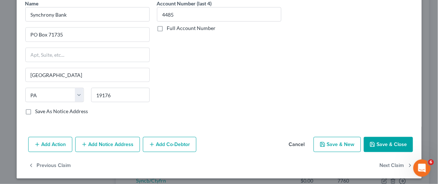
click at [392, 141] on button "Save & Close" at bounding box center [388, 144] width 49 height 15
